Goal: Task Accomplishment & Management: Complete application form

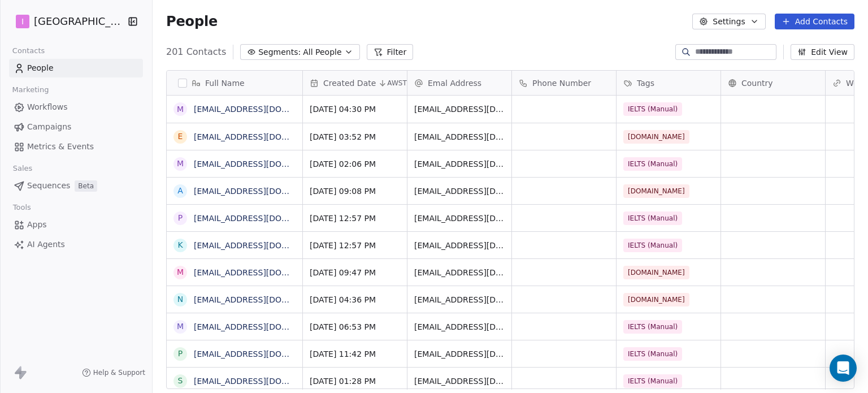
scroll to position [337, 706]
click at [789, 20] on icon at bounding box center [786, 21] width 9 height 9
drag, startPoint x: 800, startPoint y: 49, endPoint x: 481, endPoint y: 85, distance: 320.8
click at [800, 48] on span "Create new contact" at bounding box center [820, 46] width 77 height 12
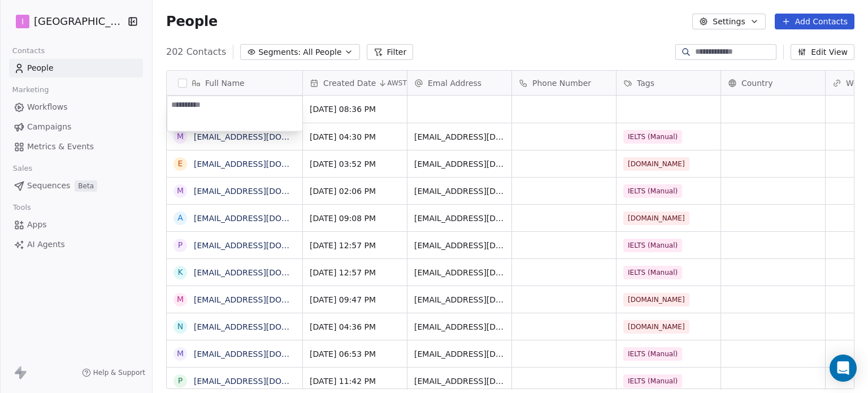
type textarea "**********"
click at [442, 106] on html "I IELTS University Contacts People Marketing Workflows Campaigns Metrics & Even…" at bounding box center [434, 196] width 868 height 393
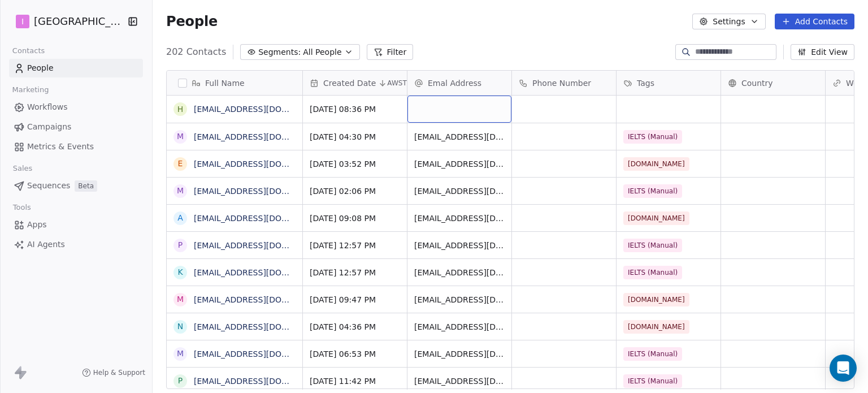
click at [442, 106] on div "grid" at bounding box center [459, 109] width 104 height 27
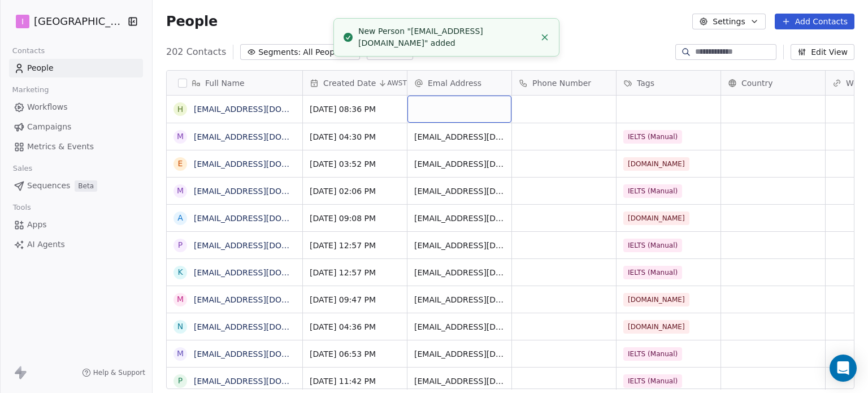
click at [443, 106] on div "grid" at bounding box center [459, 109] width 104 height 27
click at [443, 111] on div "grid" at bounding box center [459, 109] width 104 height 27
click at [443, 112] on div "grid" at bounding box center [459, 109] width 104 height 27
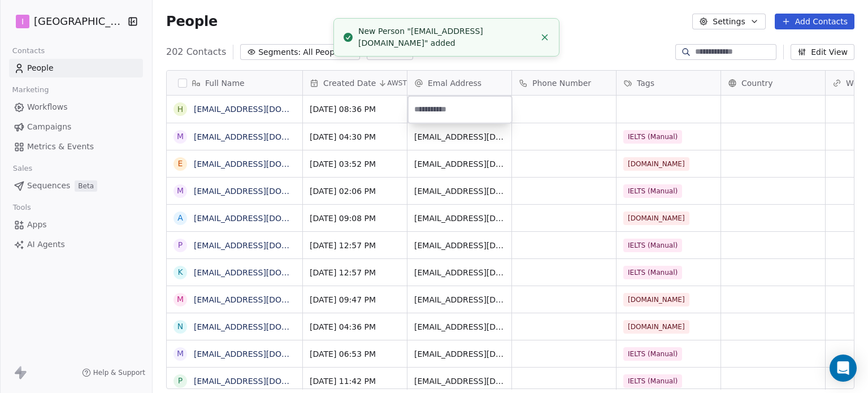
type input "**********"
click at [663, 116] on html "I IELTS University Contacts People Marketing Workflows Campaigns Metrics & Even…" at bounding box center [434, 196] width 868 height 393
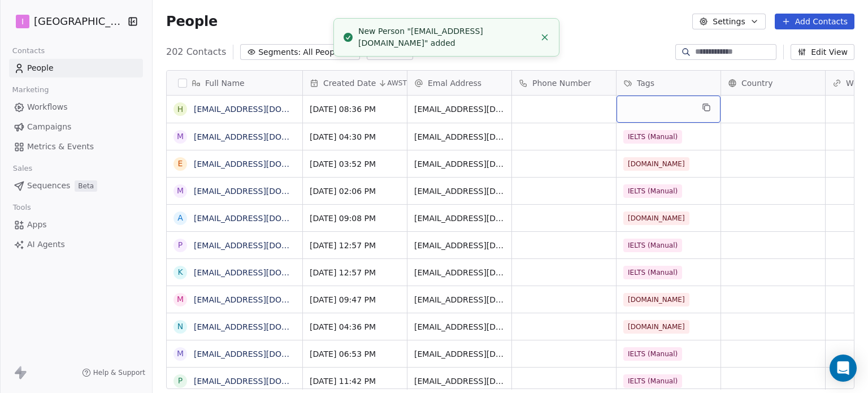
click at [663, 116] on div "grid" at bounding box center [669, 109] width 104 height 27
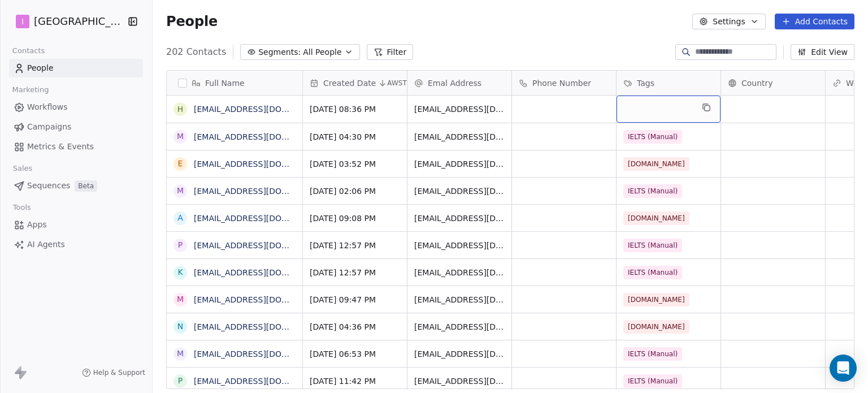
click at [663, 116] on div "grid" at bounding box center [669, 109] width 104 height 27
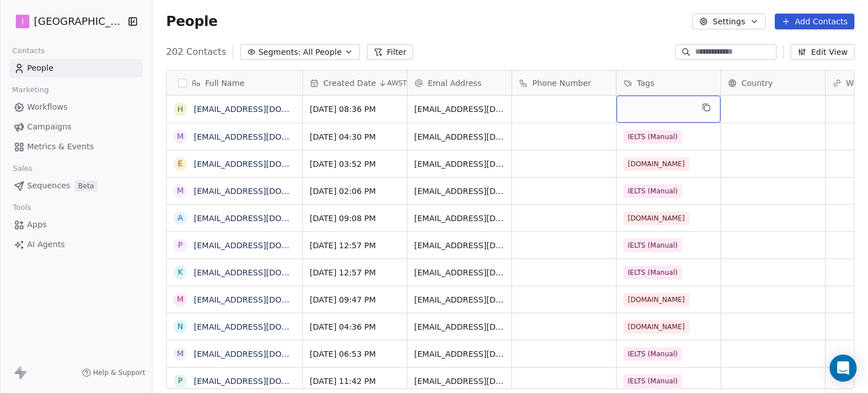
click at [663, 116] on div "grid" at bounding box center [669, 109] width 104 height 27
click at [659, 114] on div "grid" at bounding box center [669, 109] width 104 height 27
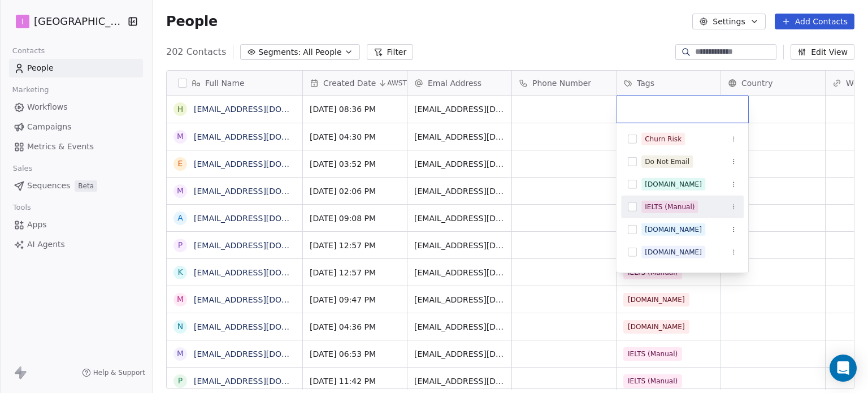
click at [649, 205] on div "IELTS (Manual)" at bounding box center [670, 207] width 50 height 10
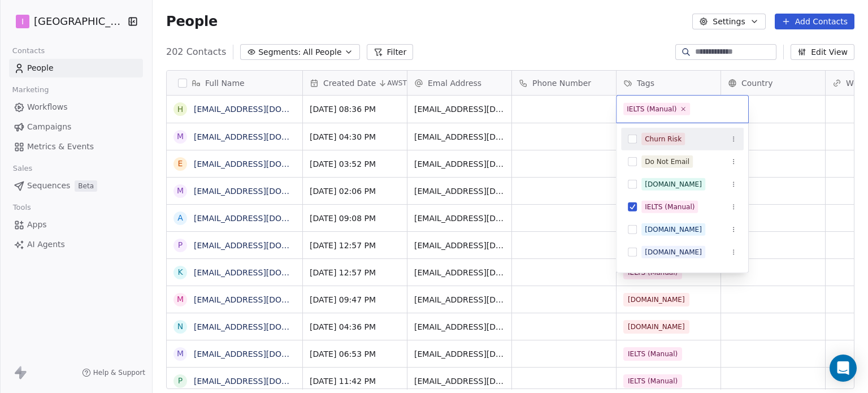
click at [518, 22] on html "I IELTS University Contacts People Marketing Workflows Campaigns Metrics & Even…" at bounding box center [434, 196] width 868 height 393
